Goal: Navigation & Orientation: Understand site structure

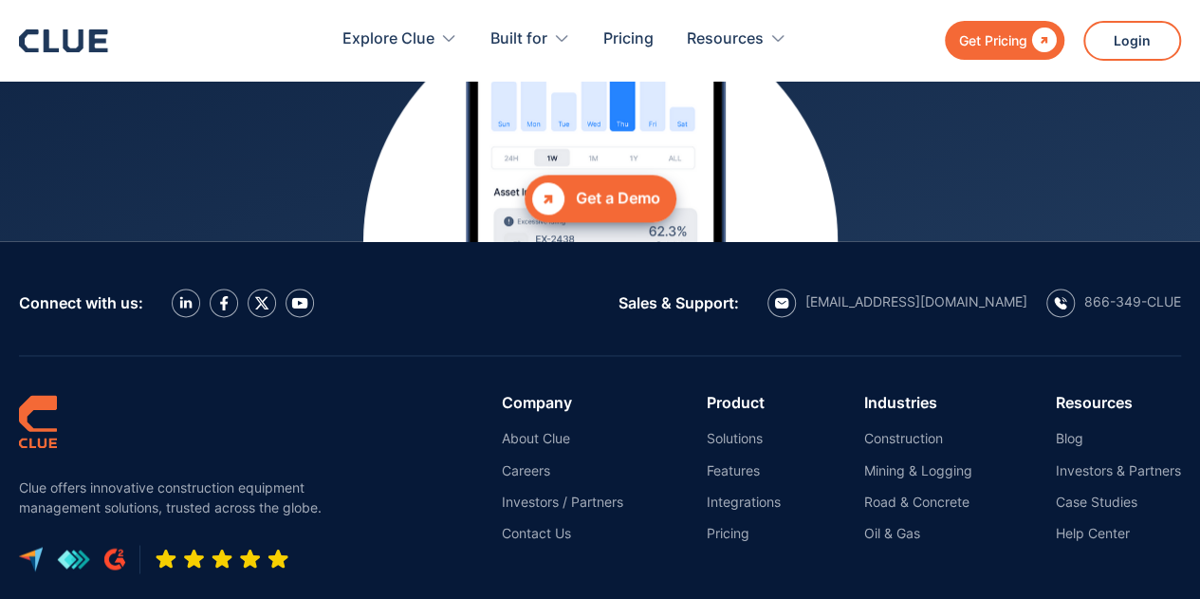
scroll to position [8568, 0]
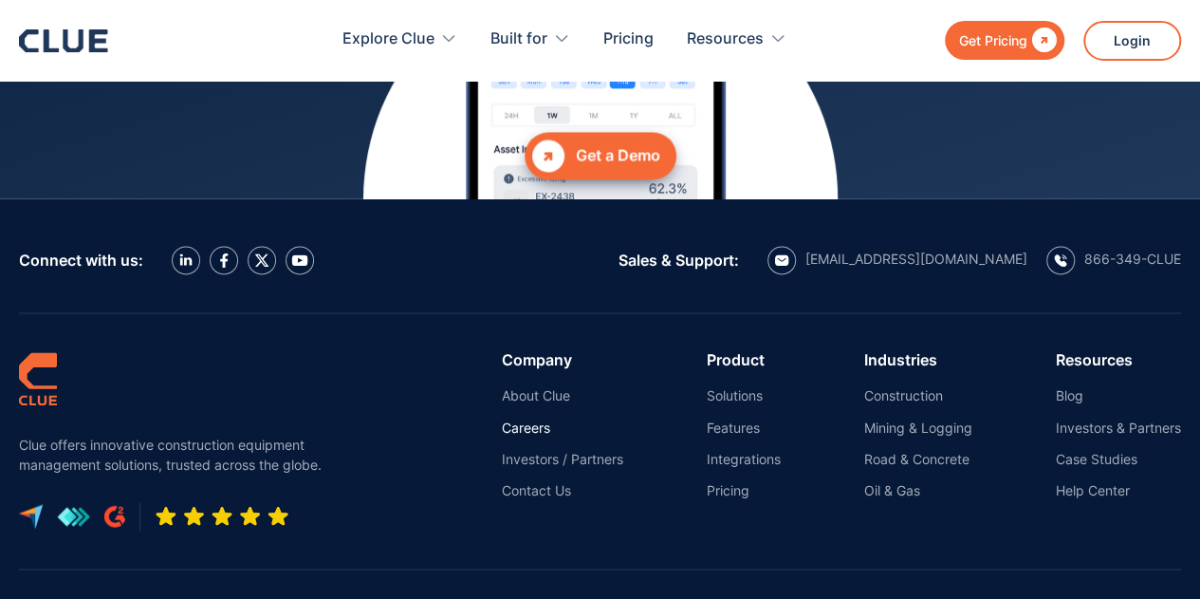
click at [518, 432] on link "Careers" at bounding box center [562, 426] width 121 height 17
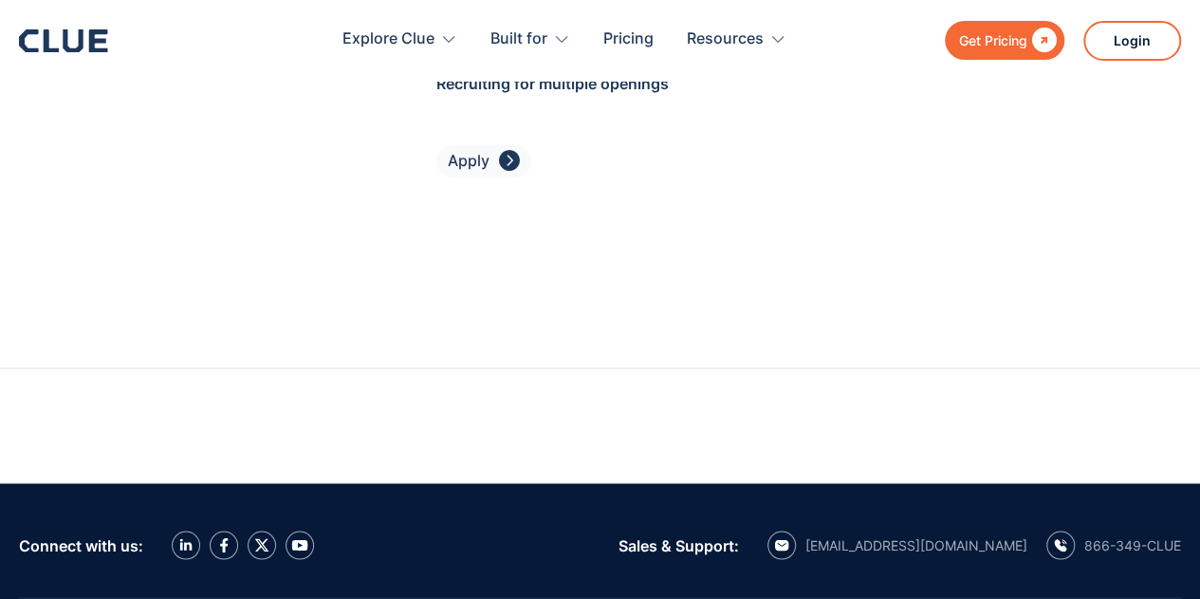
scroll to position [8646, 0]
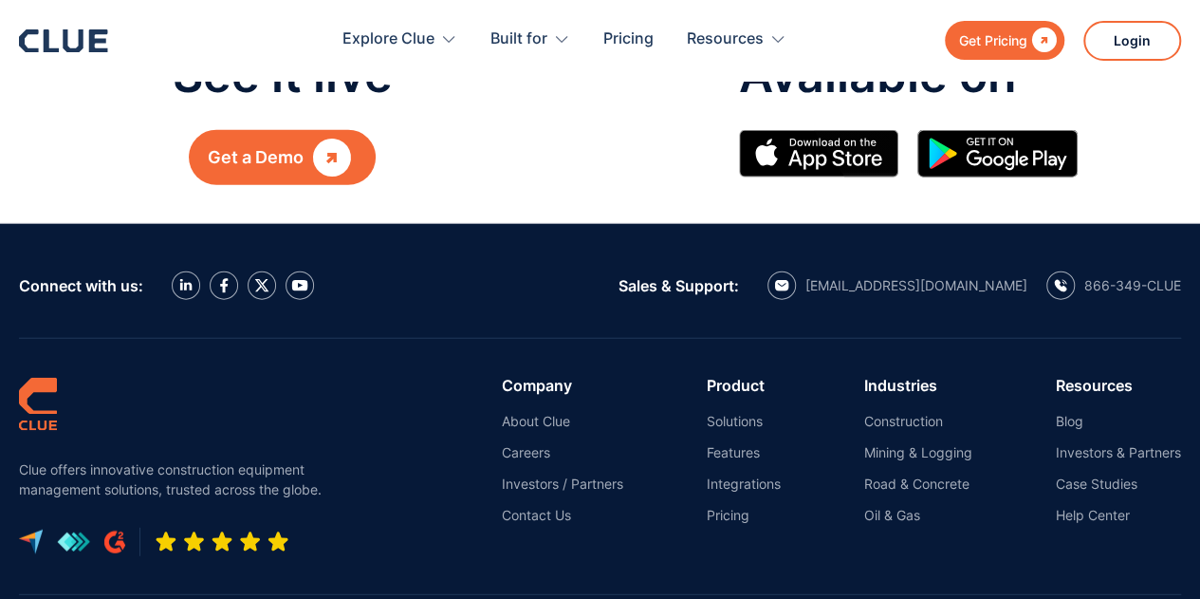
scroll to position [2260, 0]
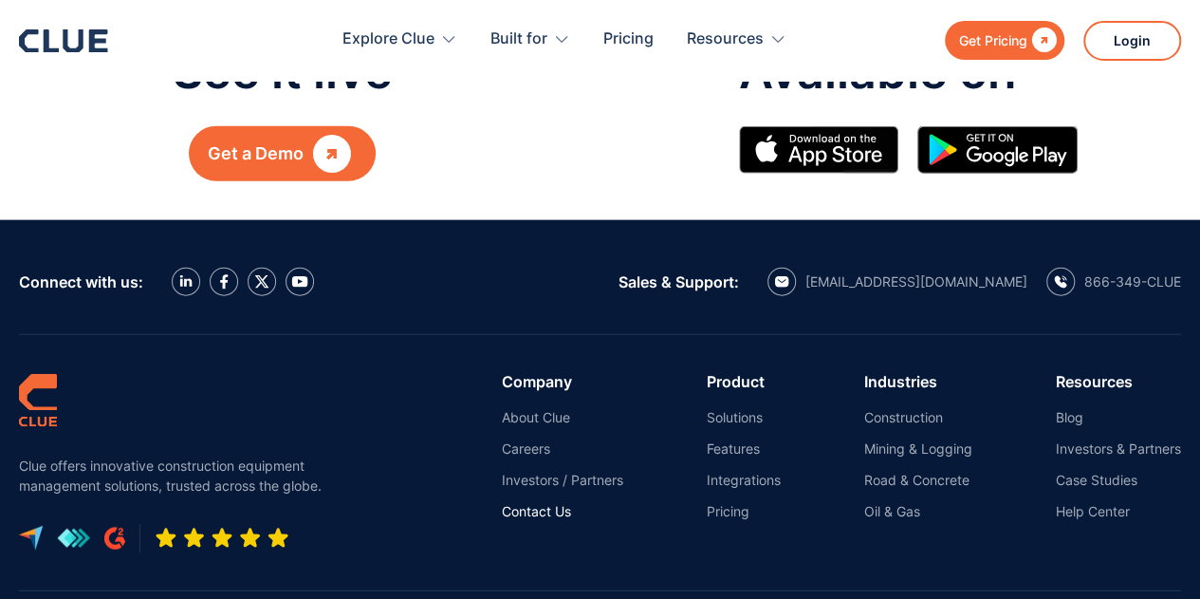
click at [558, 503] on link "Contact Us" at bounding box center [562, 511] width 121 height 17
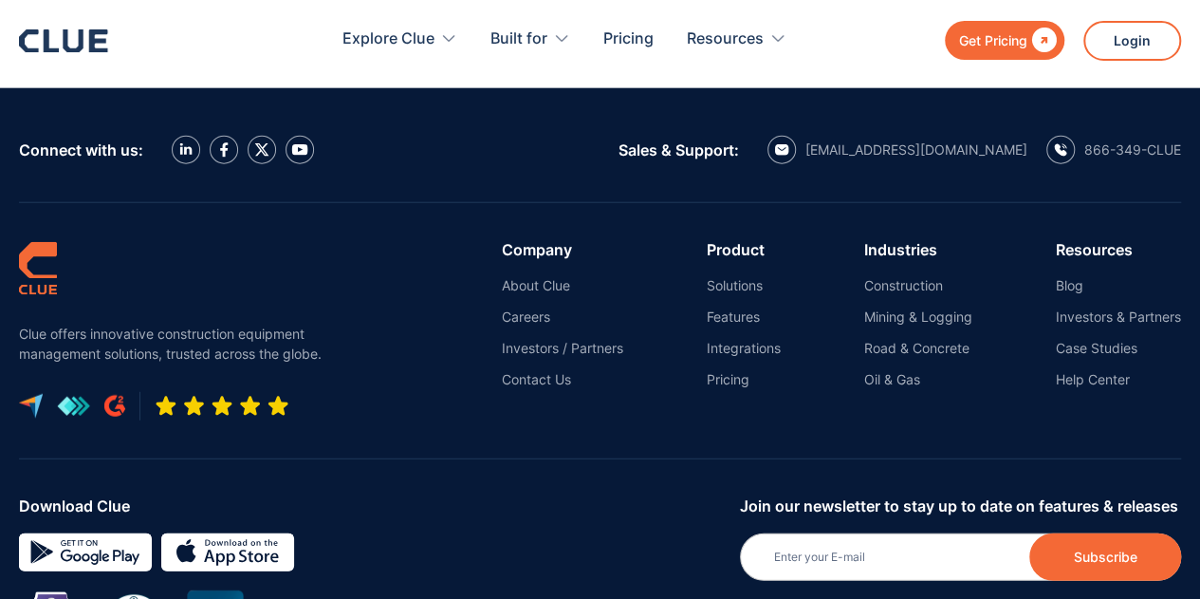
scroll to position [2278, 0]
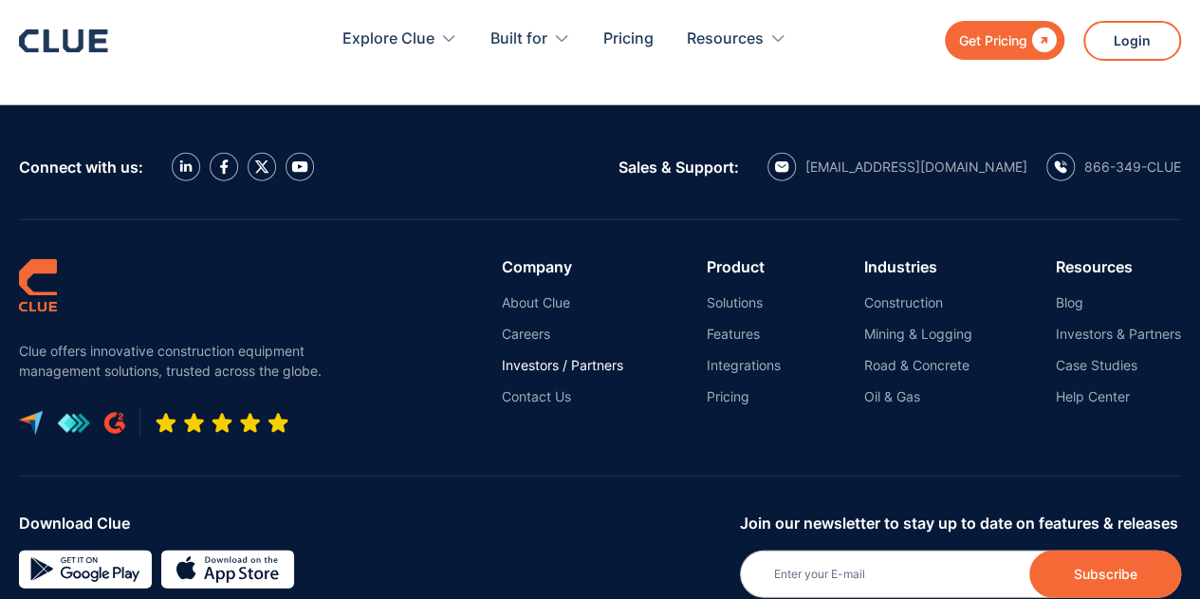
click at [553, 366] on link "Investors / Partners" at bounding box center [562, 365] width 121 height 17
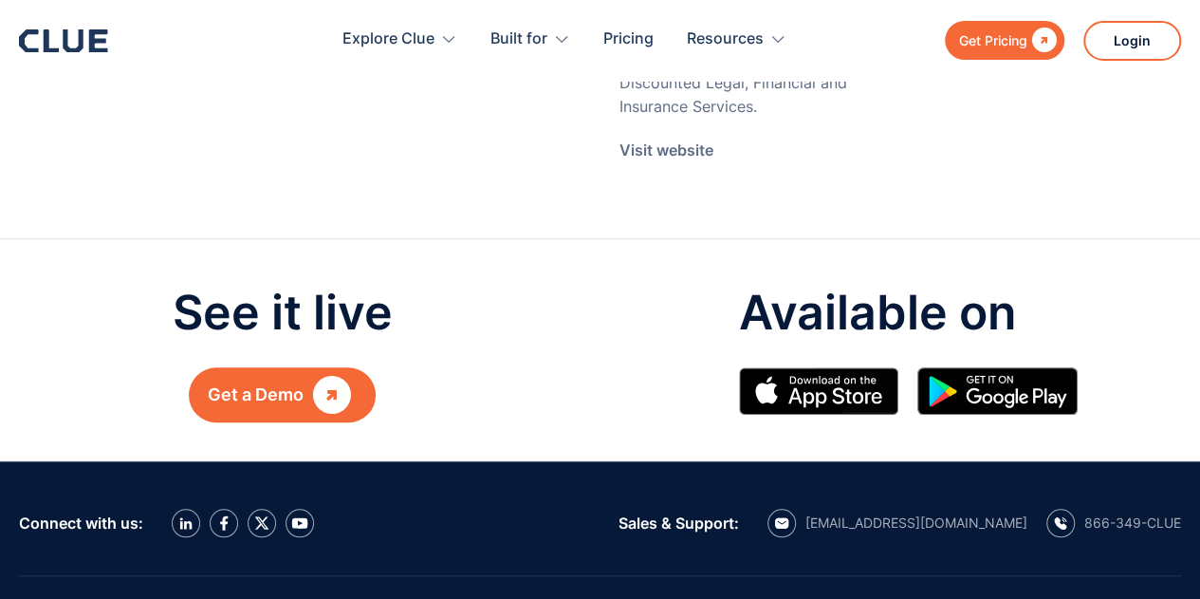
scroll to position [4225, 0]
